Goal: Task Accomplishment & Management: Use online tool/utility

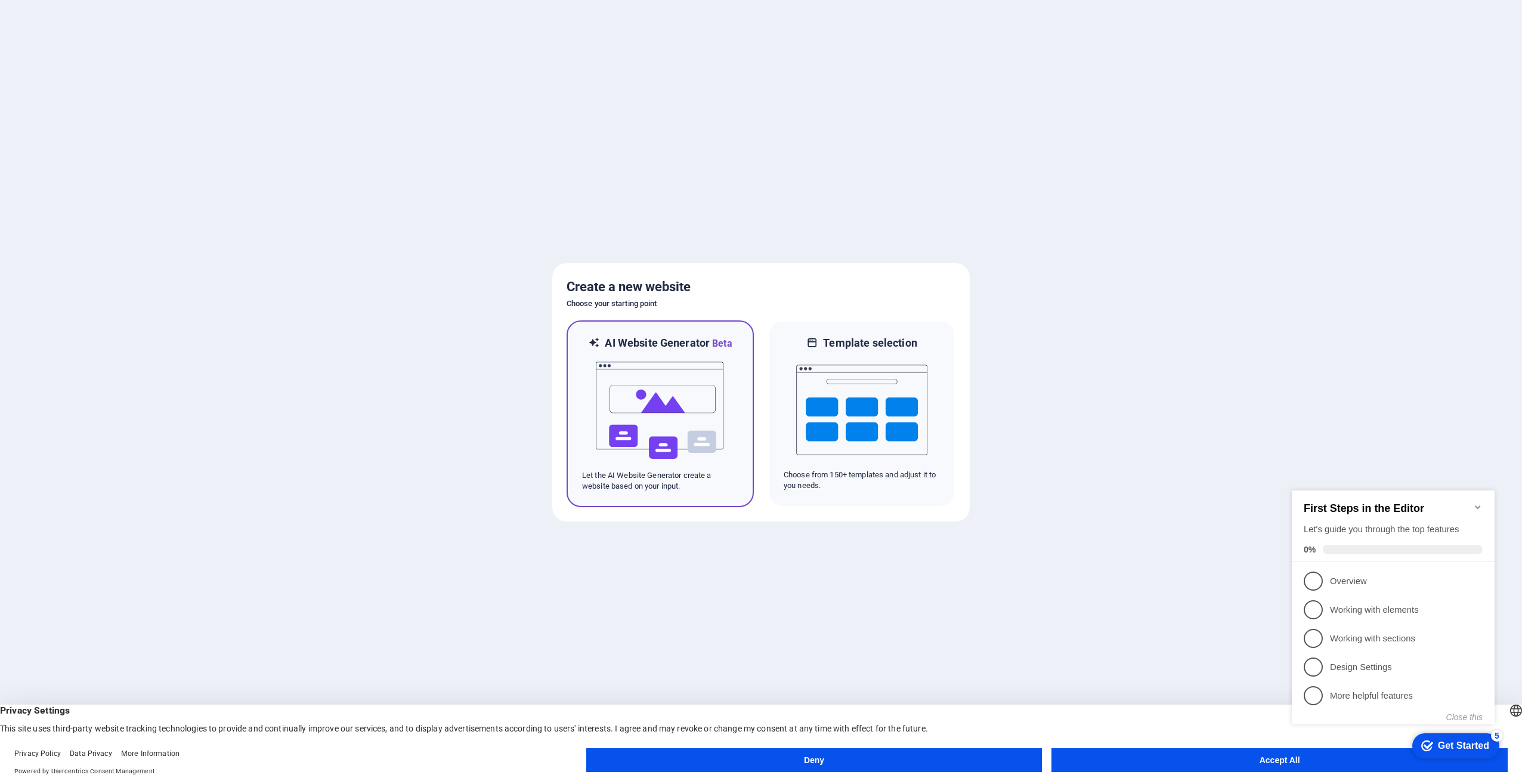
click at [644, 351] on img at bounding box center [660, 411] width 131 height 119
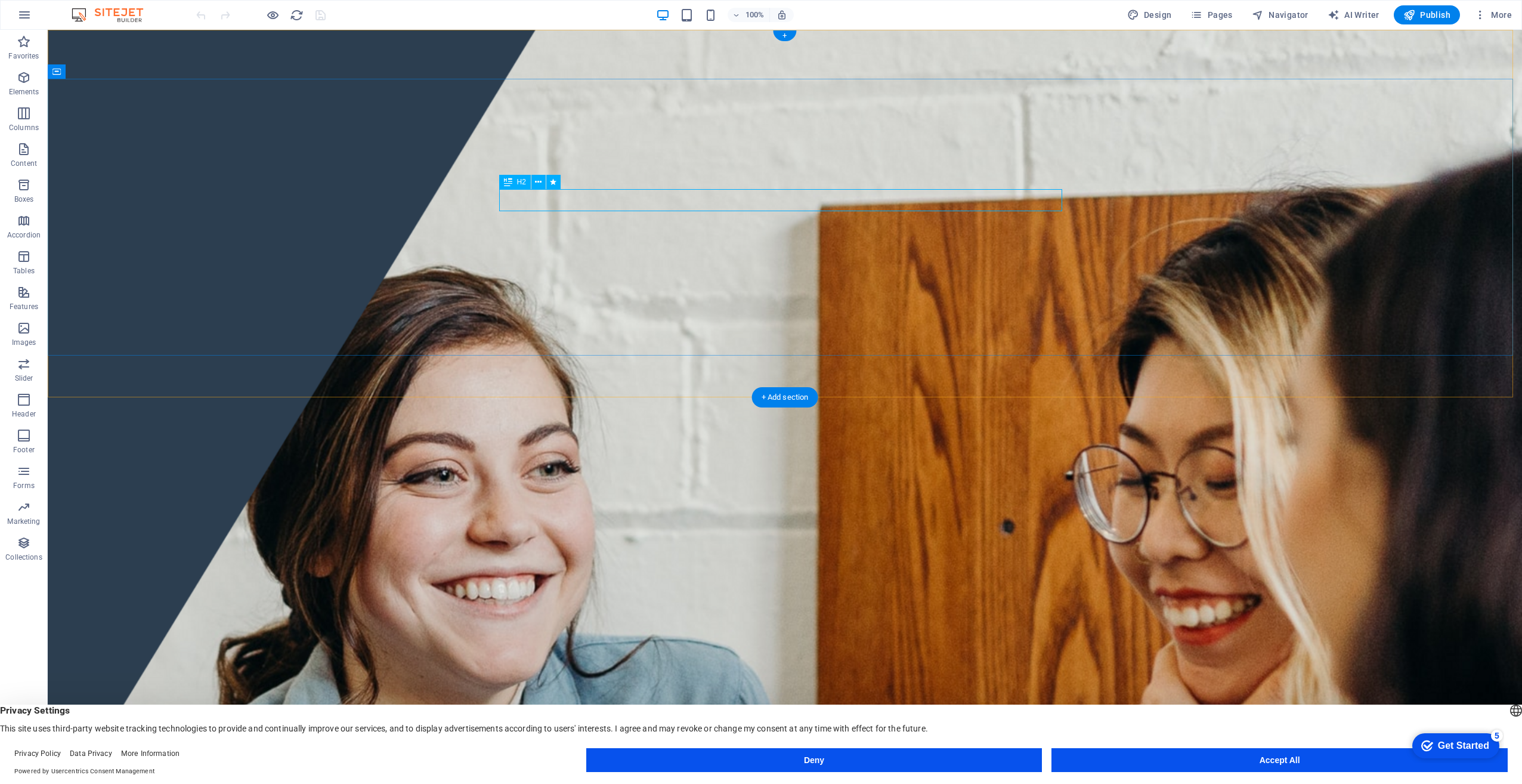
click at [739, 783] on div "Welcome to Powerwall Automation" at bounding box center [784, 794] width 563 height 22
click at [740, 783] on div "Welcome to Powerwall Automation" at bounding box center [784, 794] width 563 height 22
click at [790, 783] on div "Welcome to Powerwall Automation" at bounding box center [784, 794] width 563 height 22
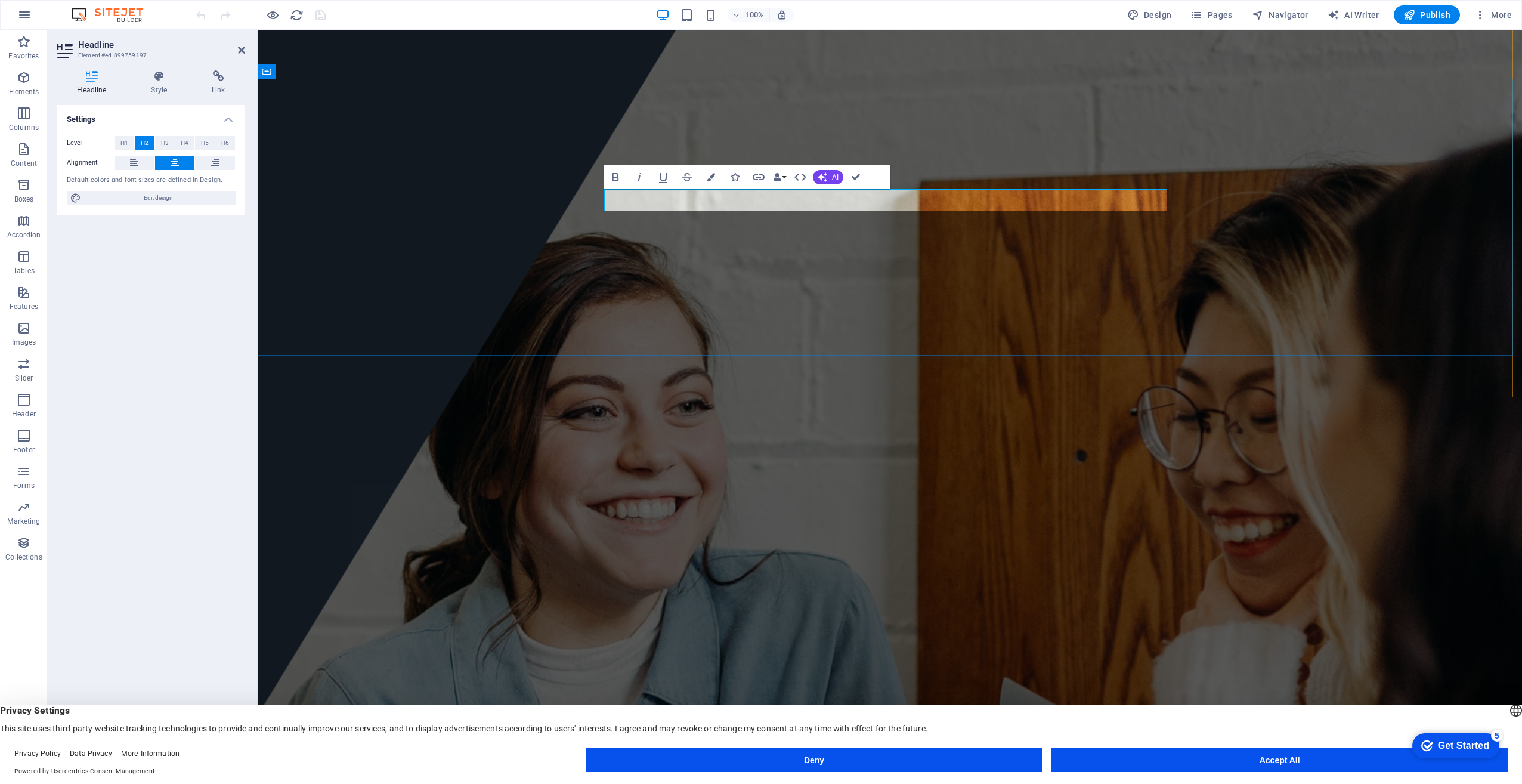
click at [844, 783] on span "Welcome to Powerwall Automation" at bounding box center [890, 794] width 262 height 19
click at [1035, 783] on h2 "Welcome to my Powerwall Automation" at bounding box center [889, 794] width 563 height 22
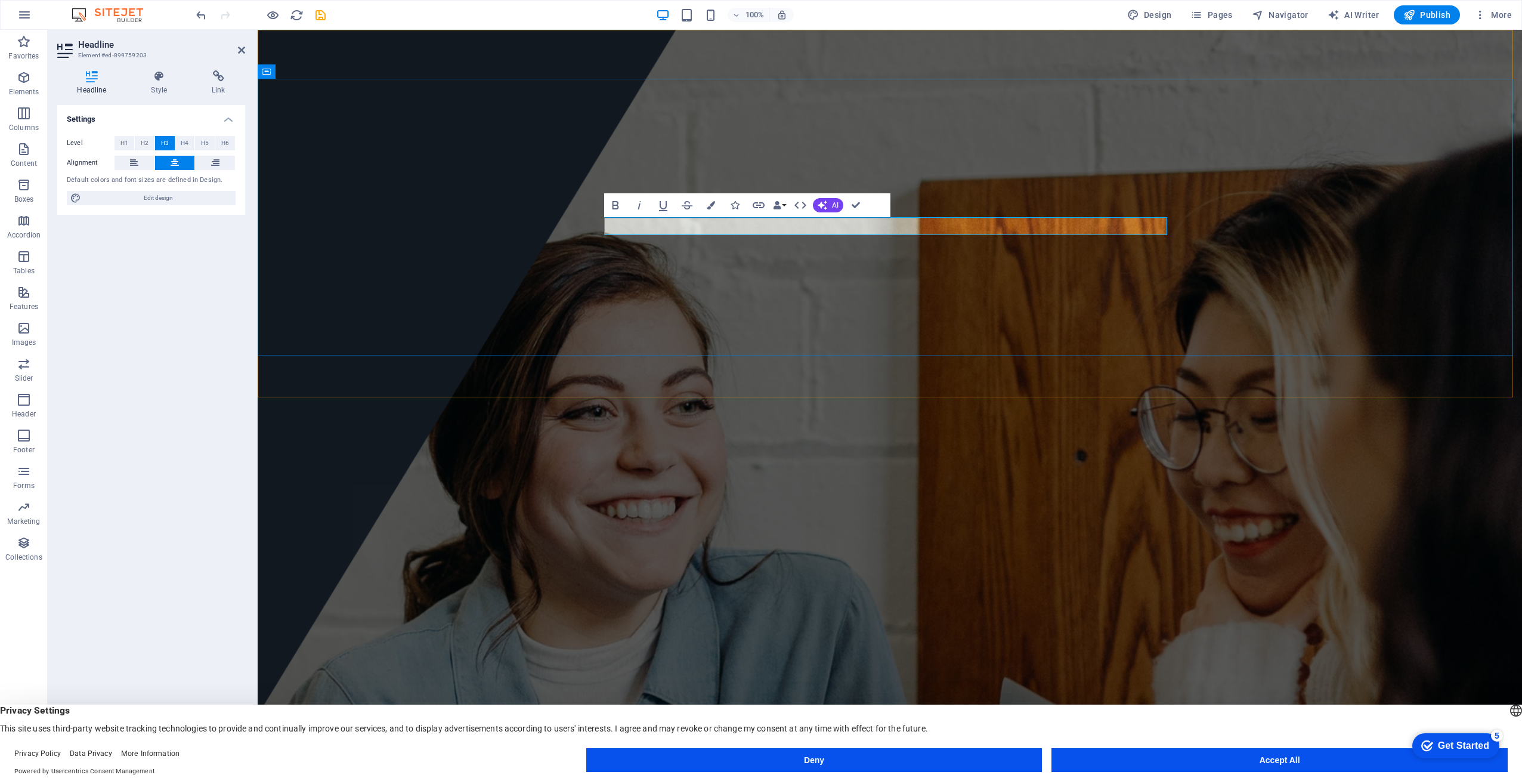
drag, startPoint x: 713, startPoint y: 220, endPoint x: 1061, endPoint y: 233, distance: 348.2
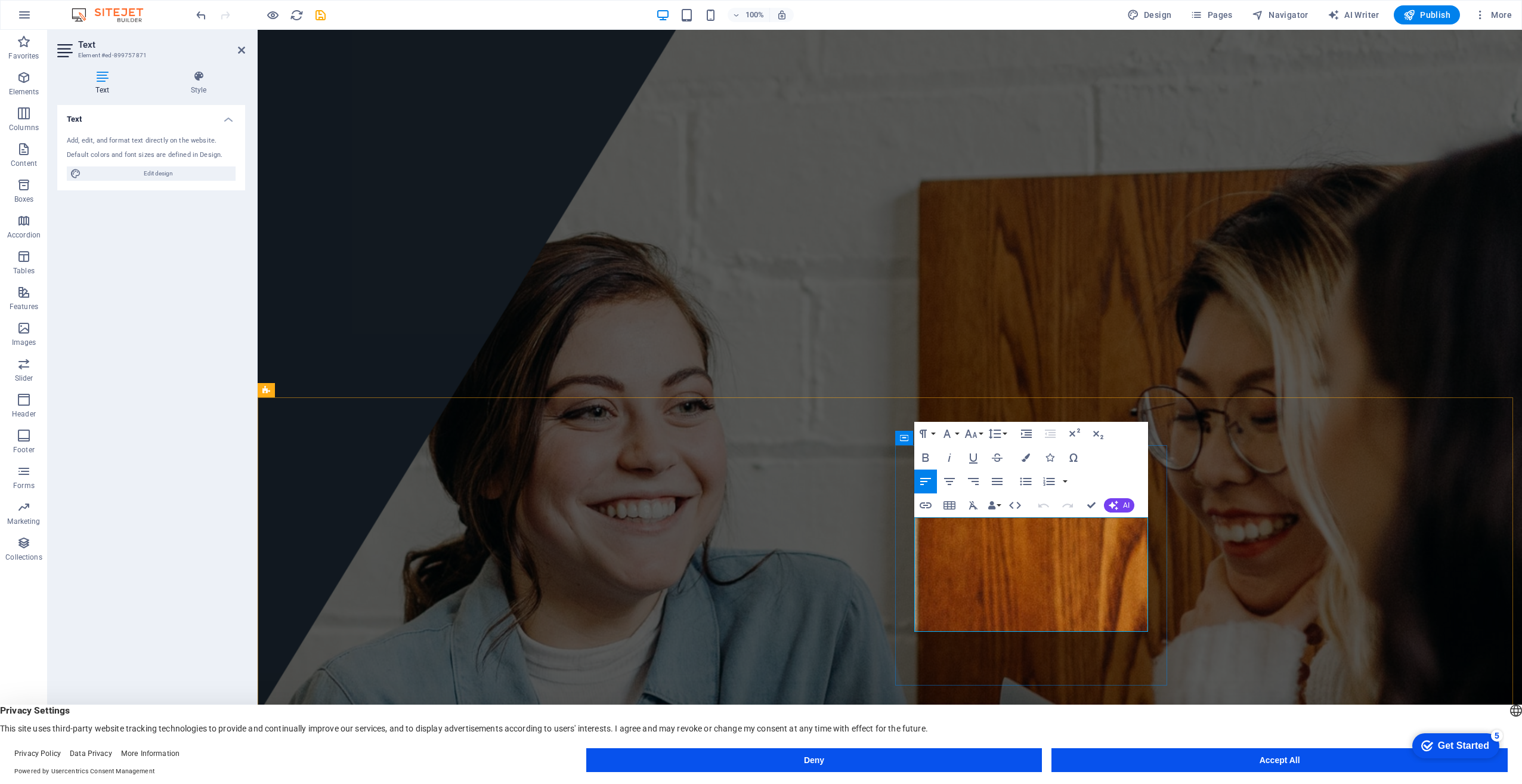
drag, startPoint x: 997, startPoint y: 627, endPoint x: 915, endPoint y: 517, distance: 137.2
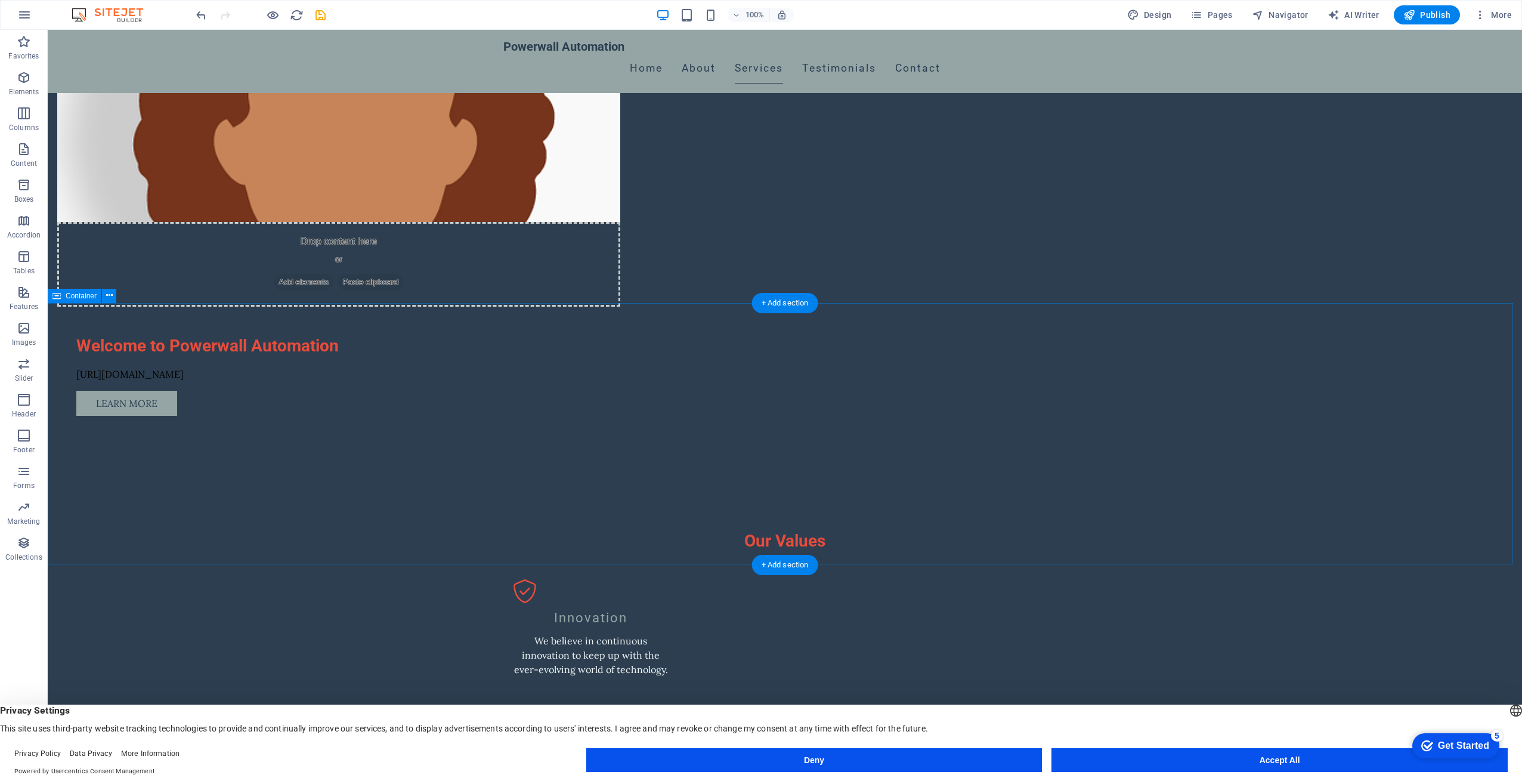
scroll to position [1074, 0]
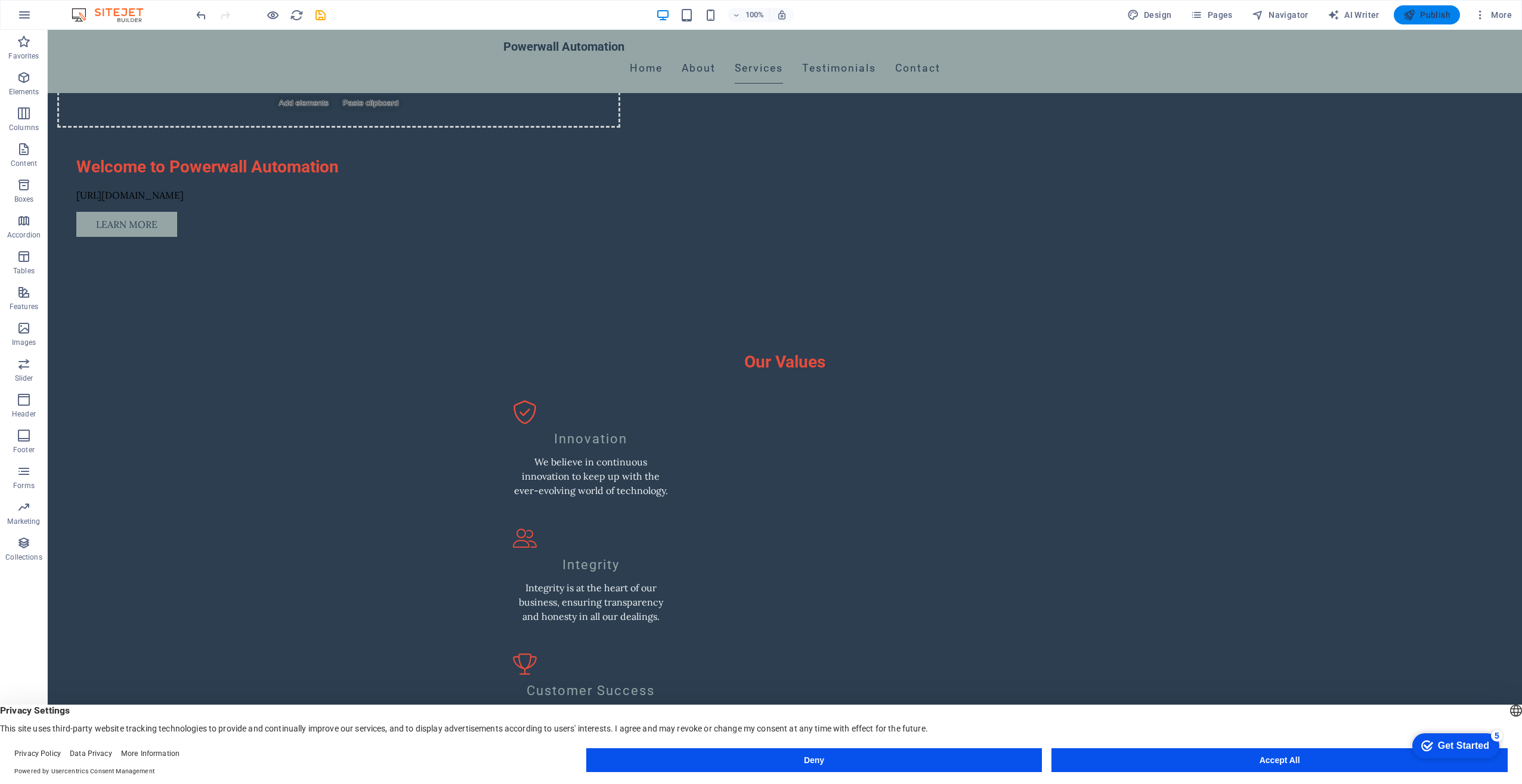
click at [1426, 10] on span "Publish" at bounding box center [1427, 15] width 47 height 12
